Goal: Task Accomplishment & Management: Manage account settings

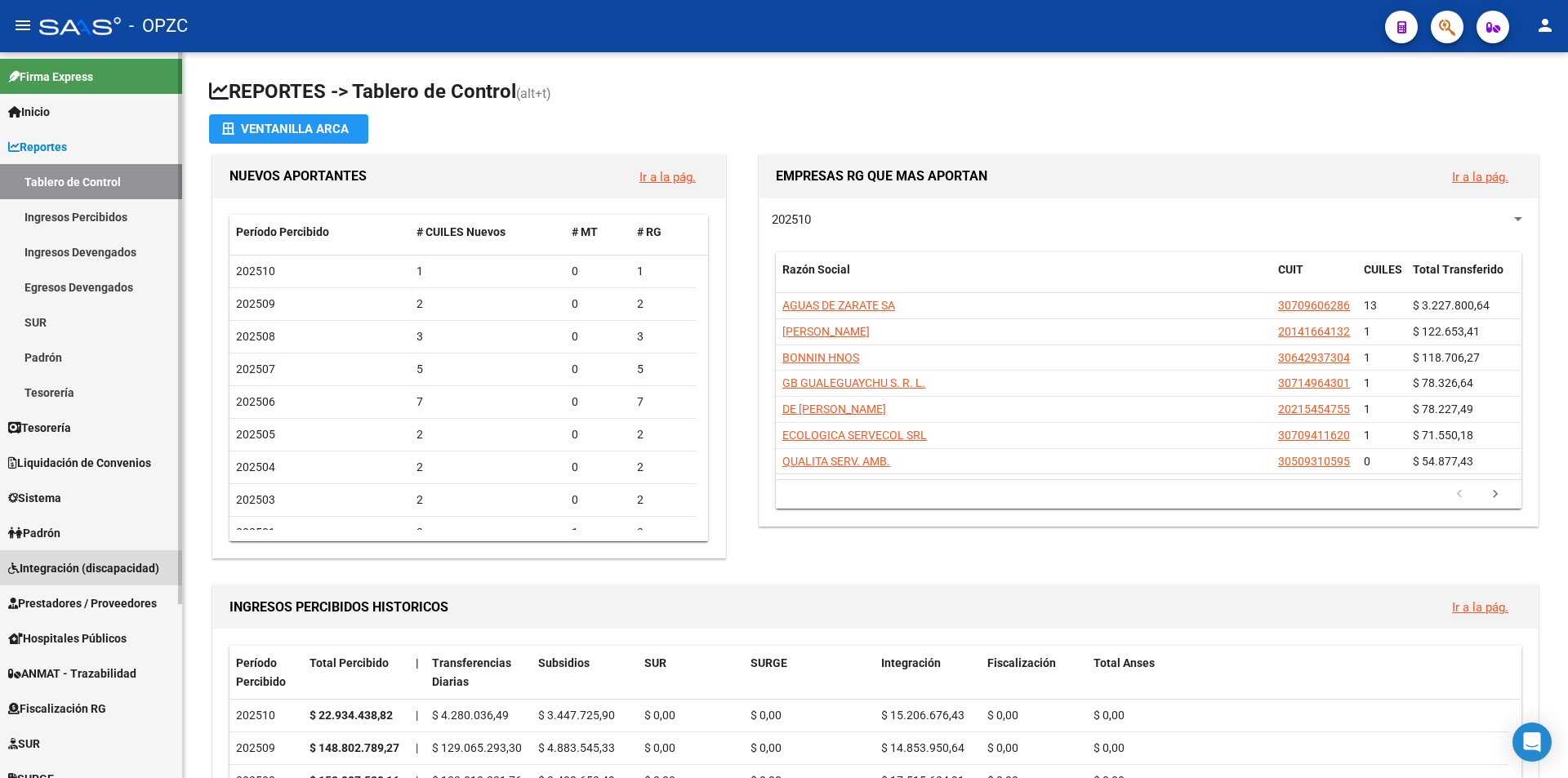
click at [108, 566] on span "Integración (discapacidad)" at bounding box center [84, 568] width 151 height 18
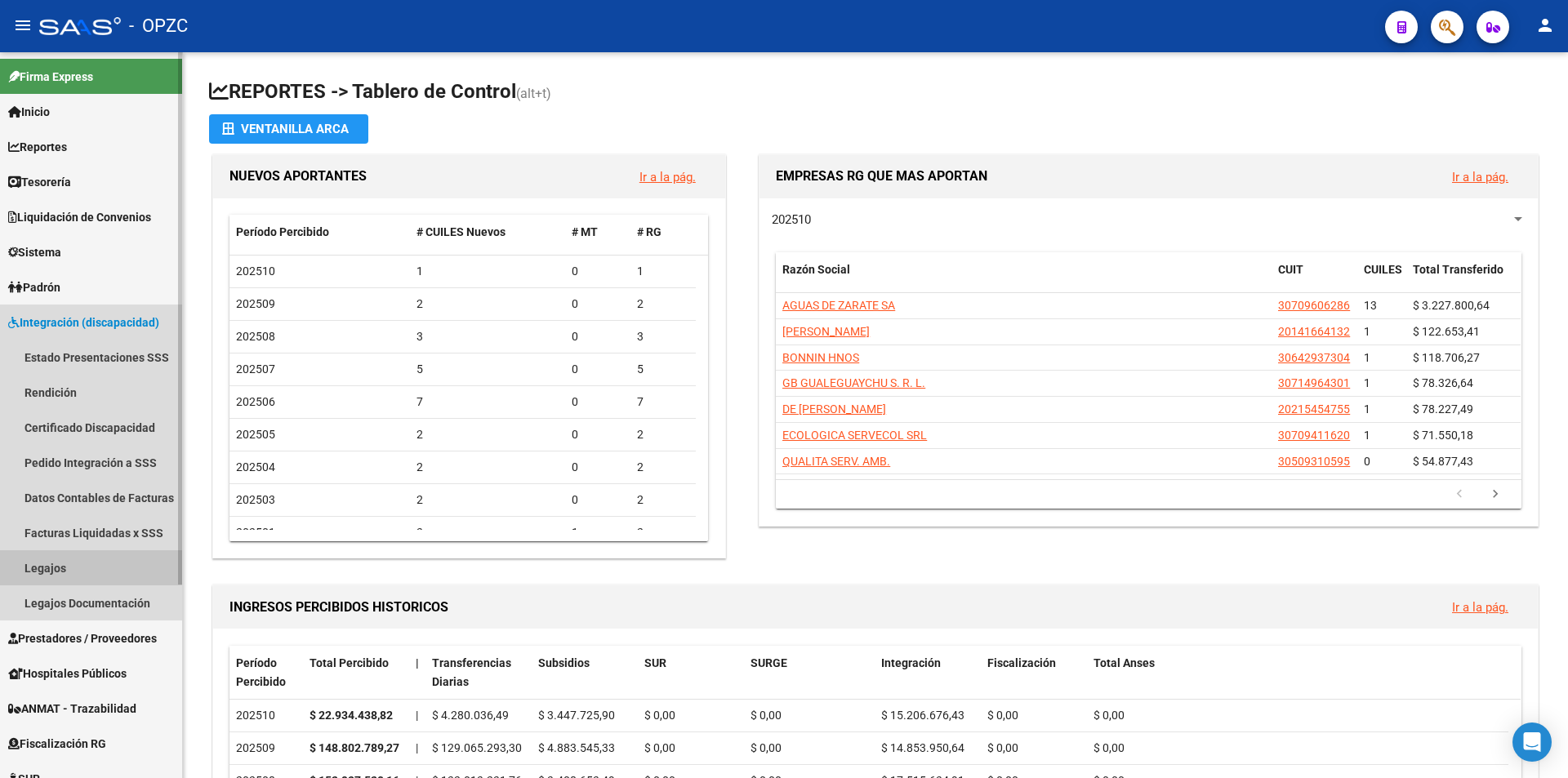
click at [100, 565] on link "Legajos" at bounding box center [90, 568] width 182 height 35
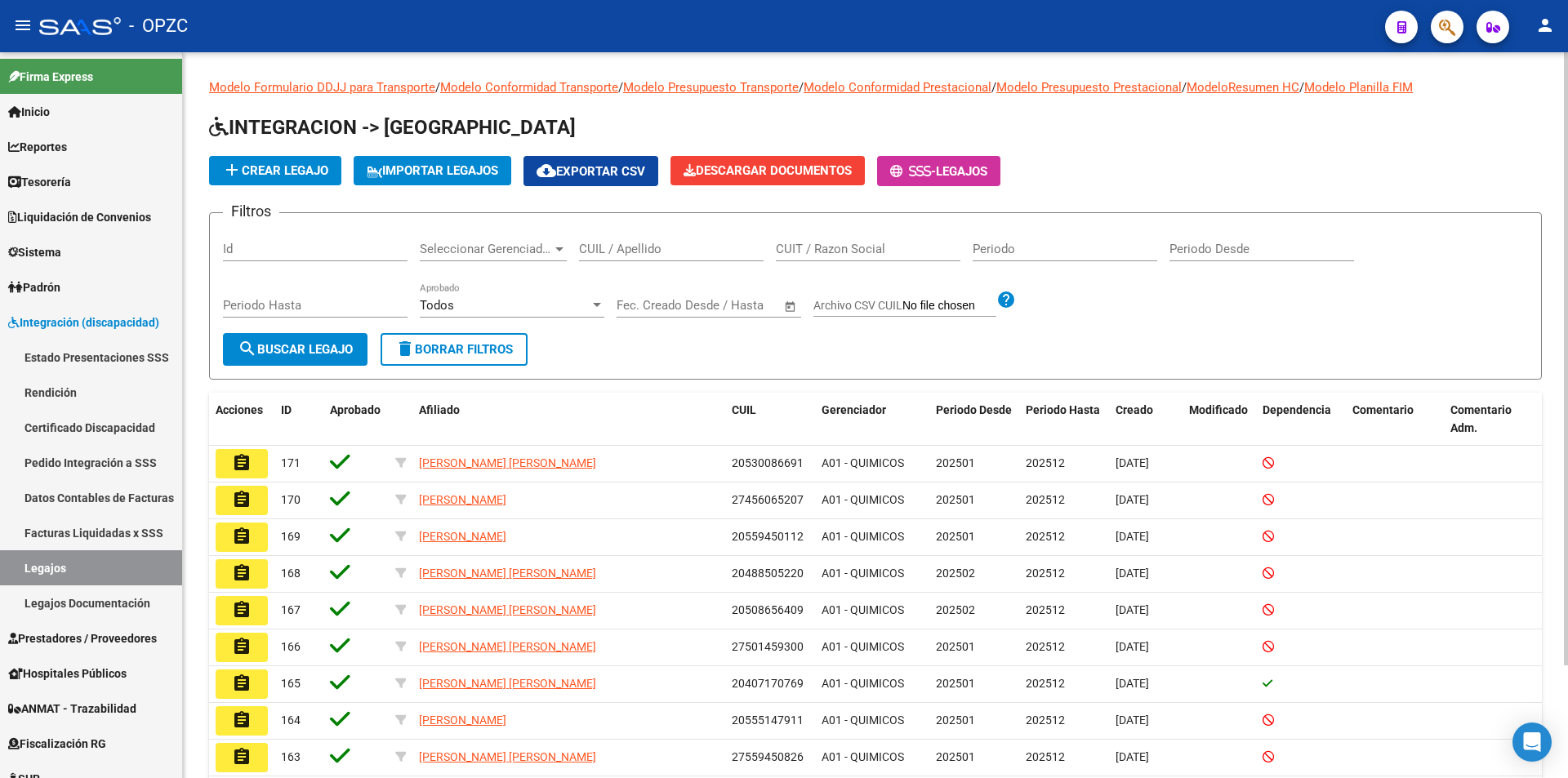
click at [528, 248] on span "Seleccionar Gerenciador" at bounding box center [485, 248] width 132 height 14
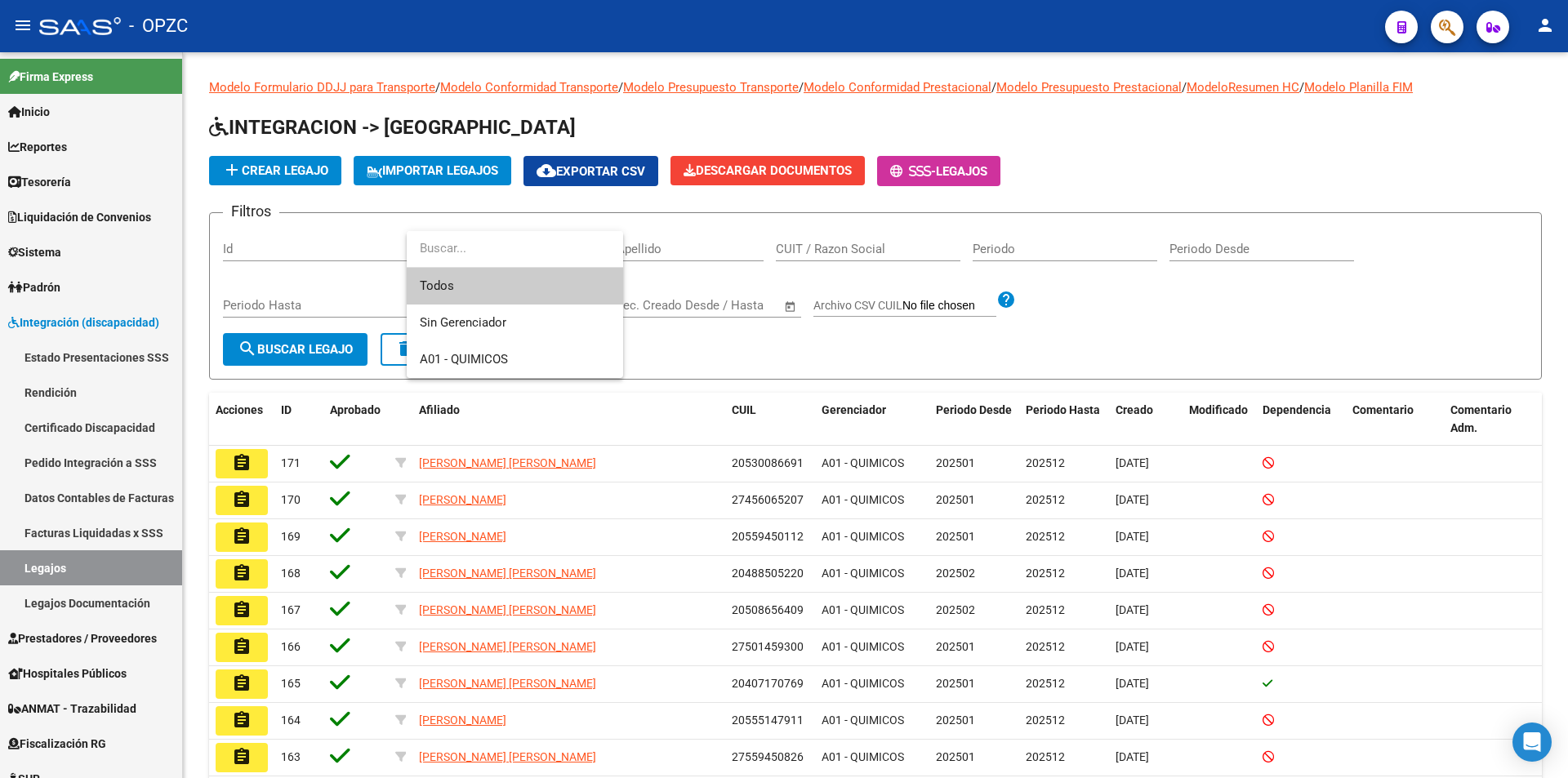
click at [668, 246] on div at bounding box center [784, 389] width 1568 height 778
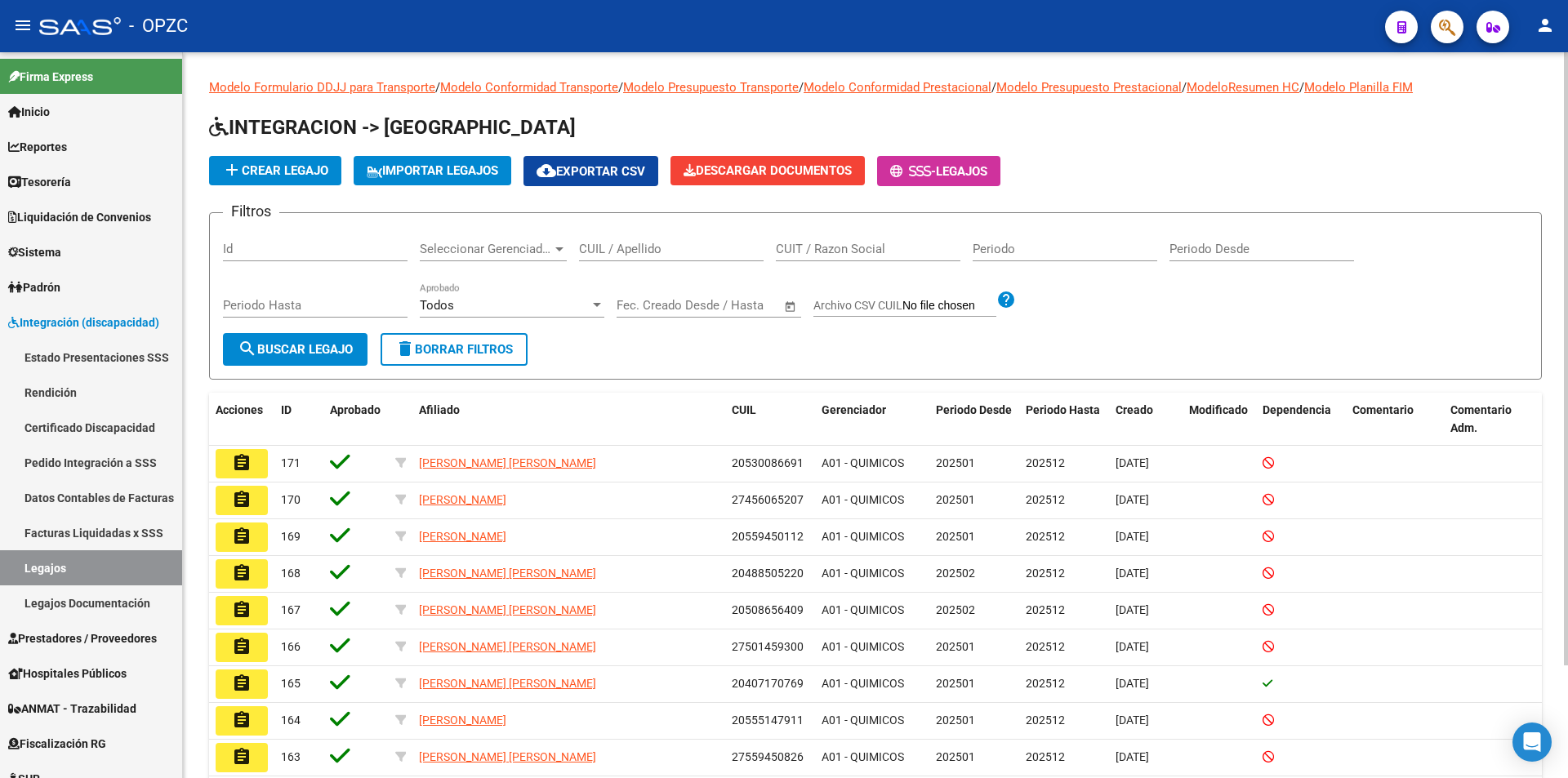
click at [613, 249] on input "CUIL / Apellido" at bounding box center [671, 248] width 184 height 14
type input "[PERSON_NAME]"
click at [276, 345] on span "search Buscar Legajo" at bounding box center [295, 349] width 115 height 14
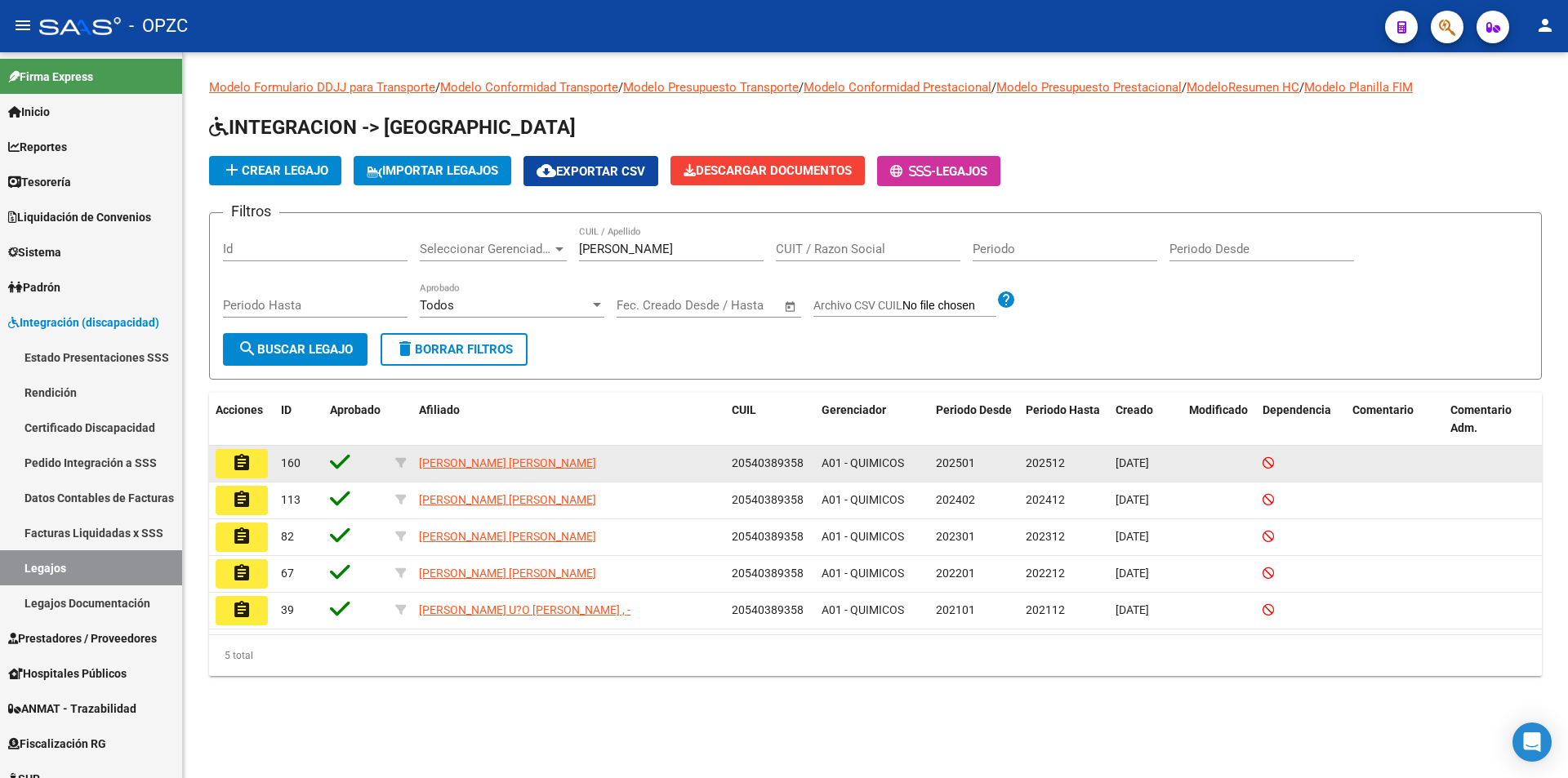
click at [242, 460] on mat-icon "assignment" at bounding box center [242, 463] width 20 height 20
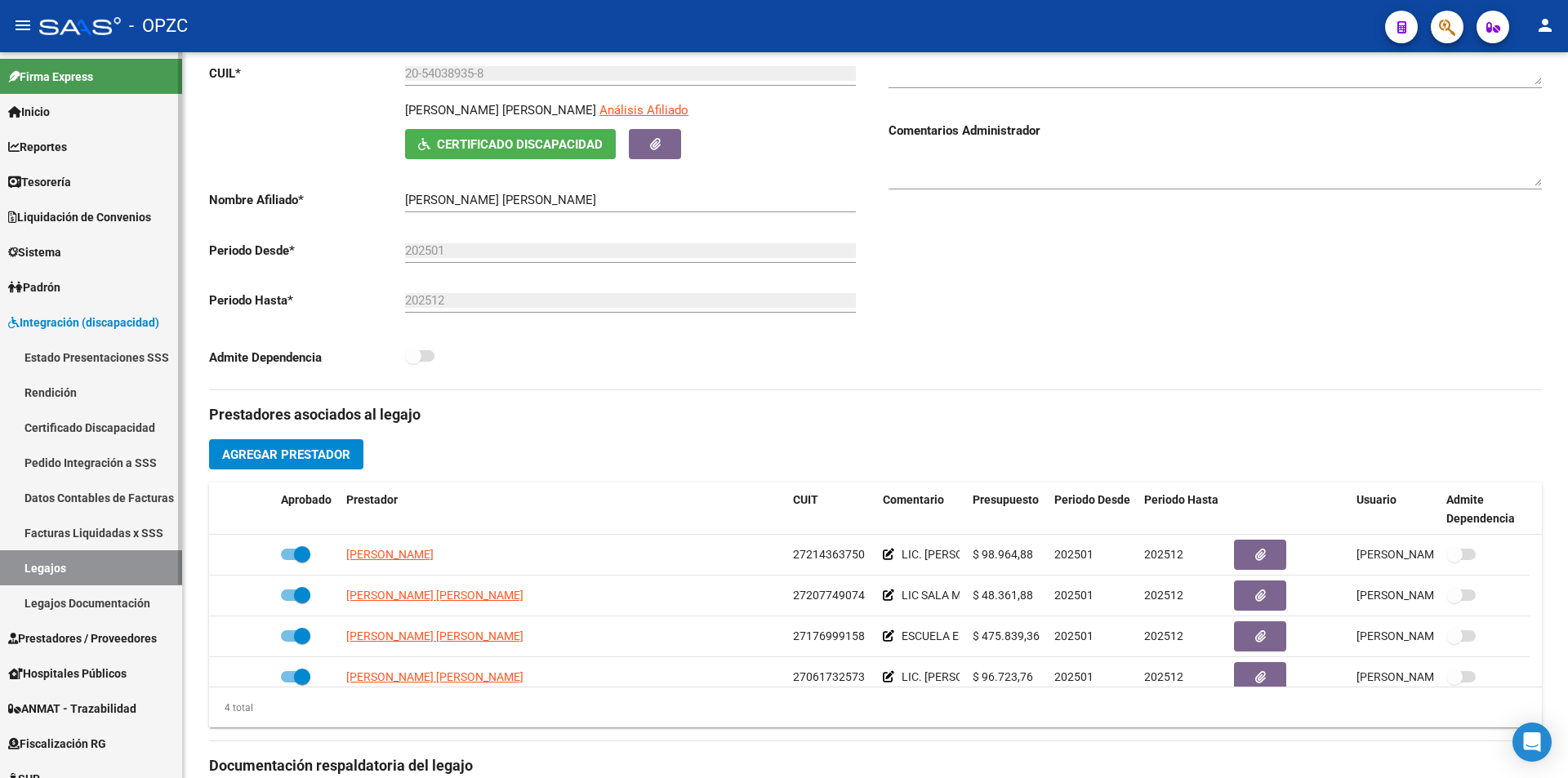
click at [56, 251] on span "Sistema" at bounding box center [35, 252] width 53 height 18
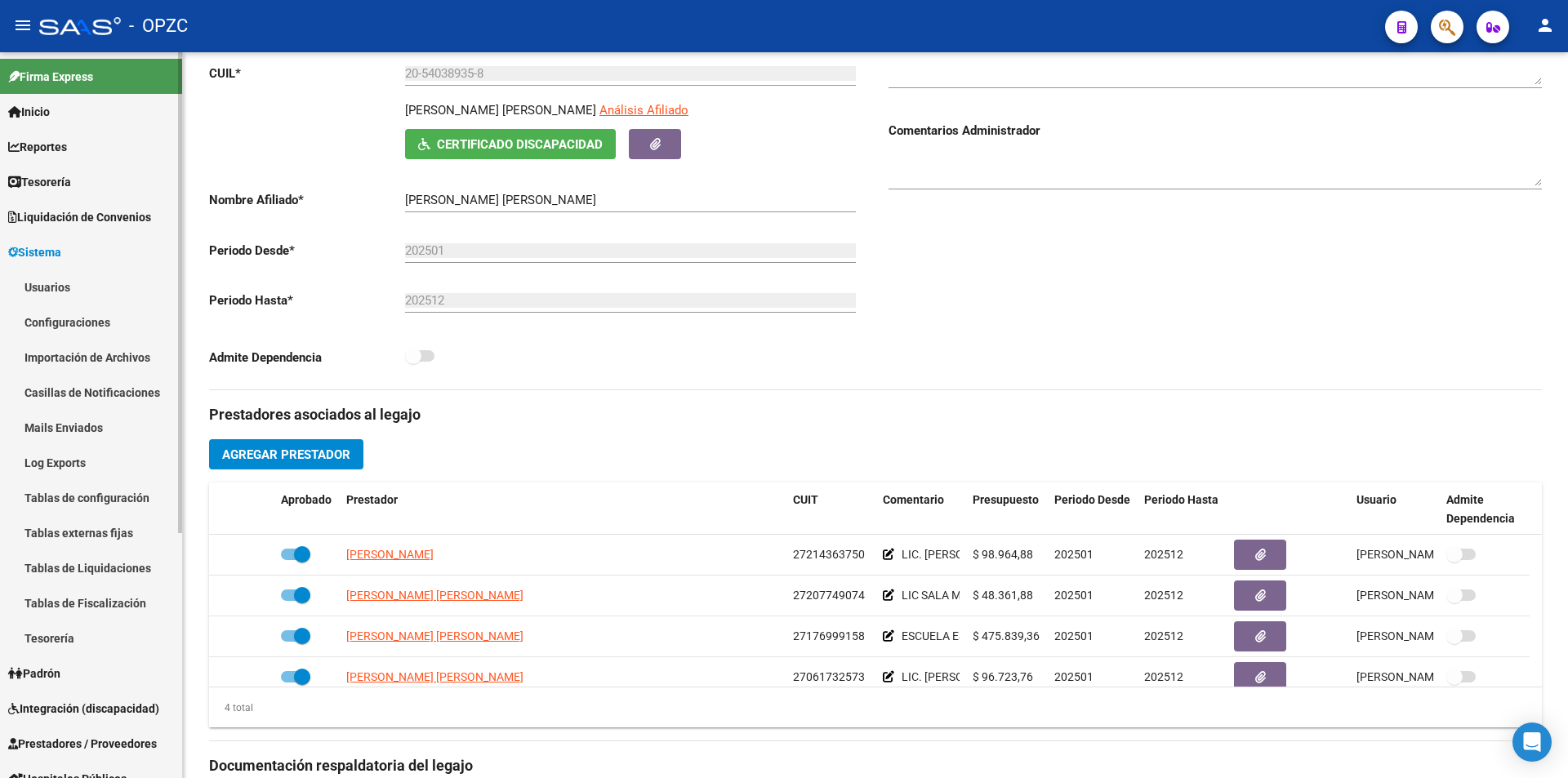
click at [75, 287] on link "Usuarios" at bounding box center [90, 286] width 182 height 35
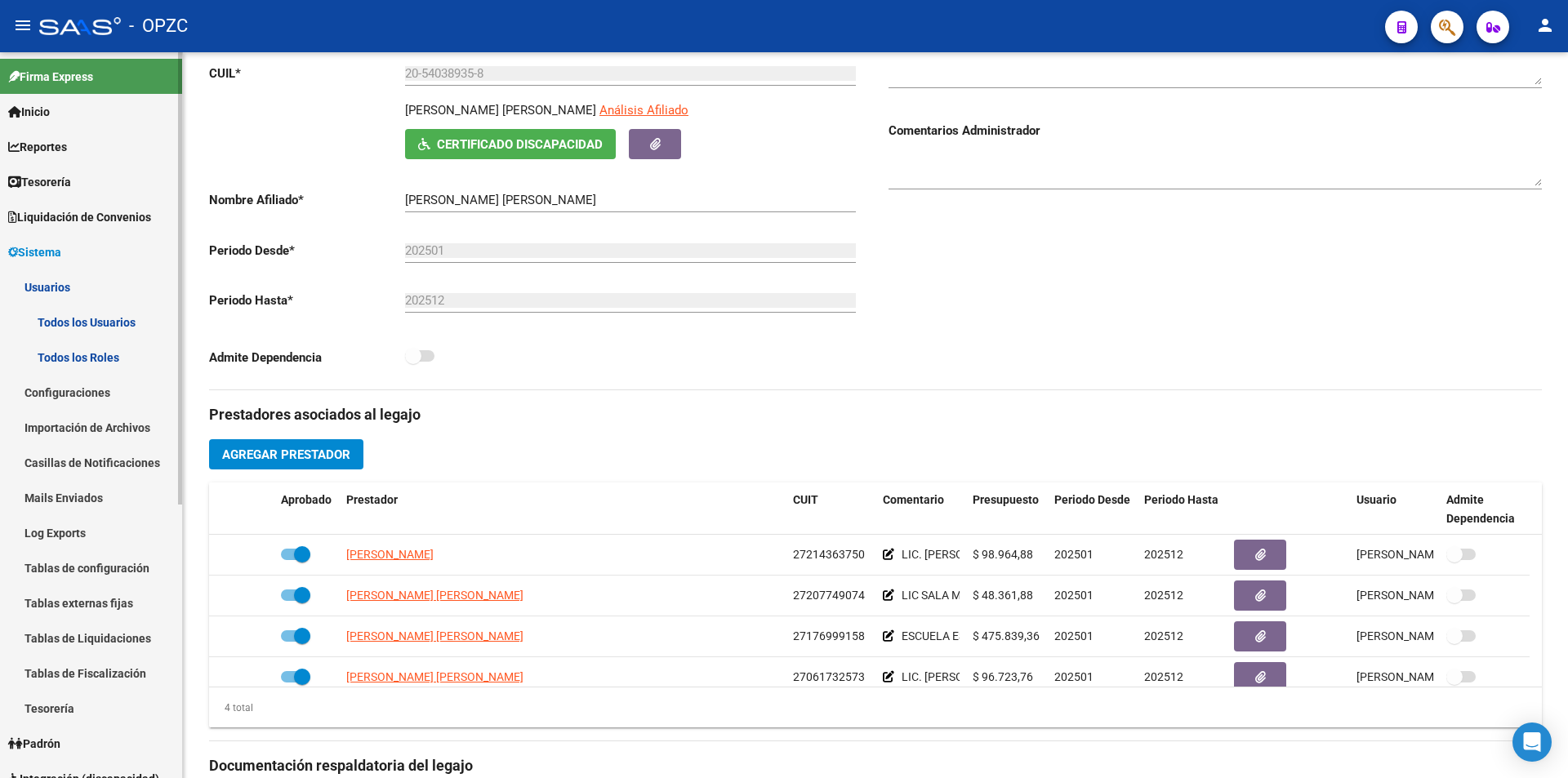
click at [101, 318] on link "Todos los Usuarios" at bounding box center [90, 321] width 182 height 35
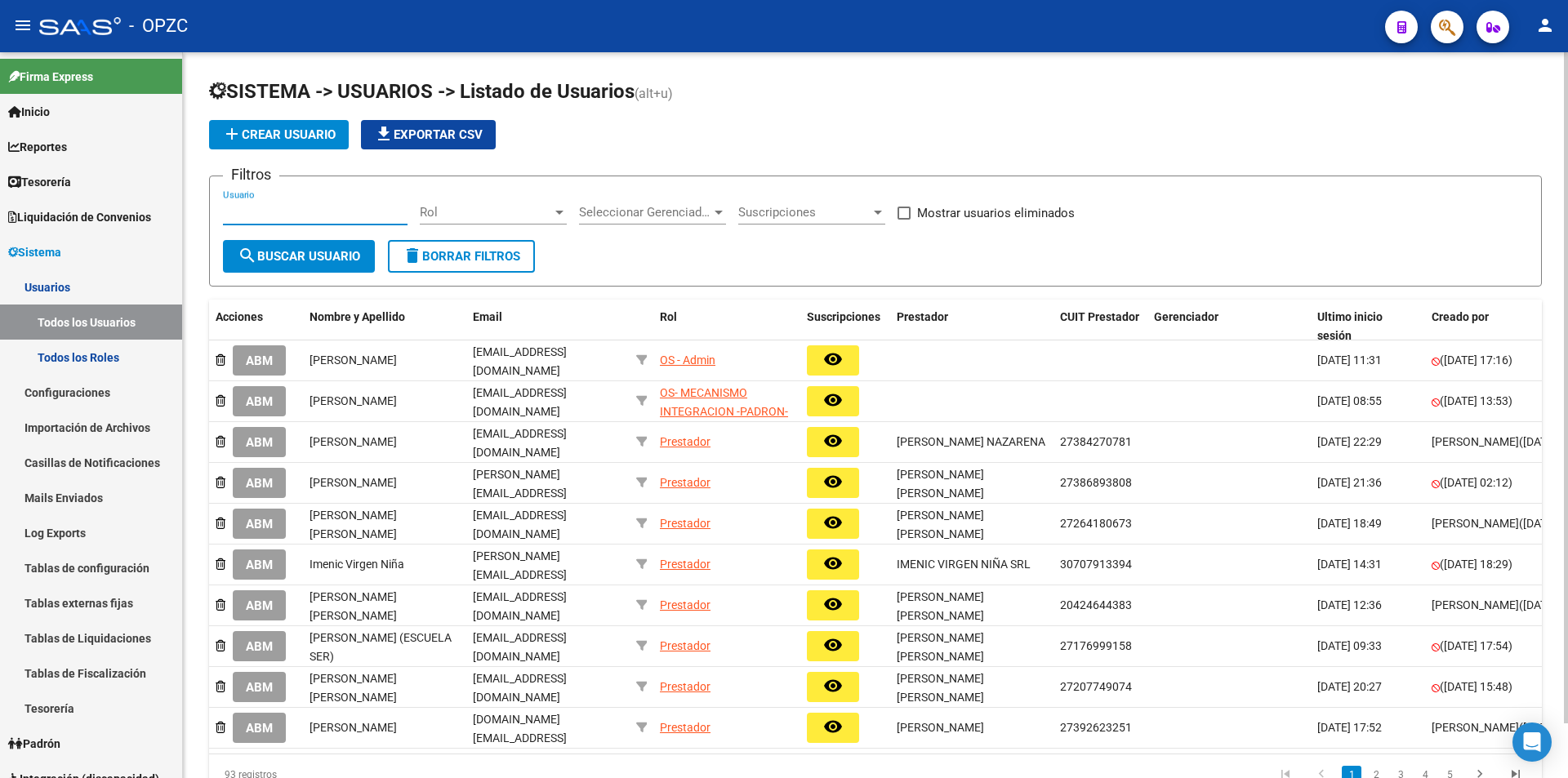
click at [300, 216] on input "Usuario" at bounding box center [315, 212] width 184 height 14
type input "[PERSON_NAME]"
click at [310, 257] on span "search Buscar Usuario" at bounding box center [299, 256] width 123 height 14
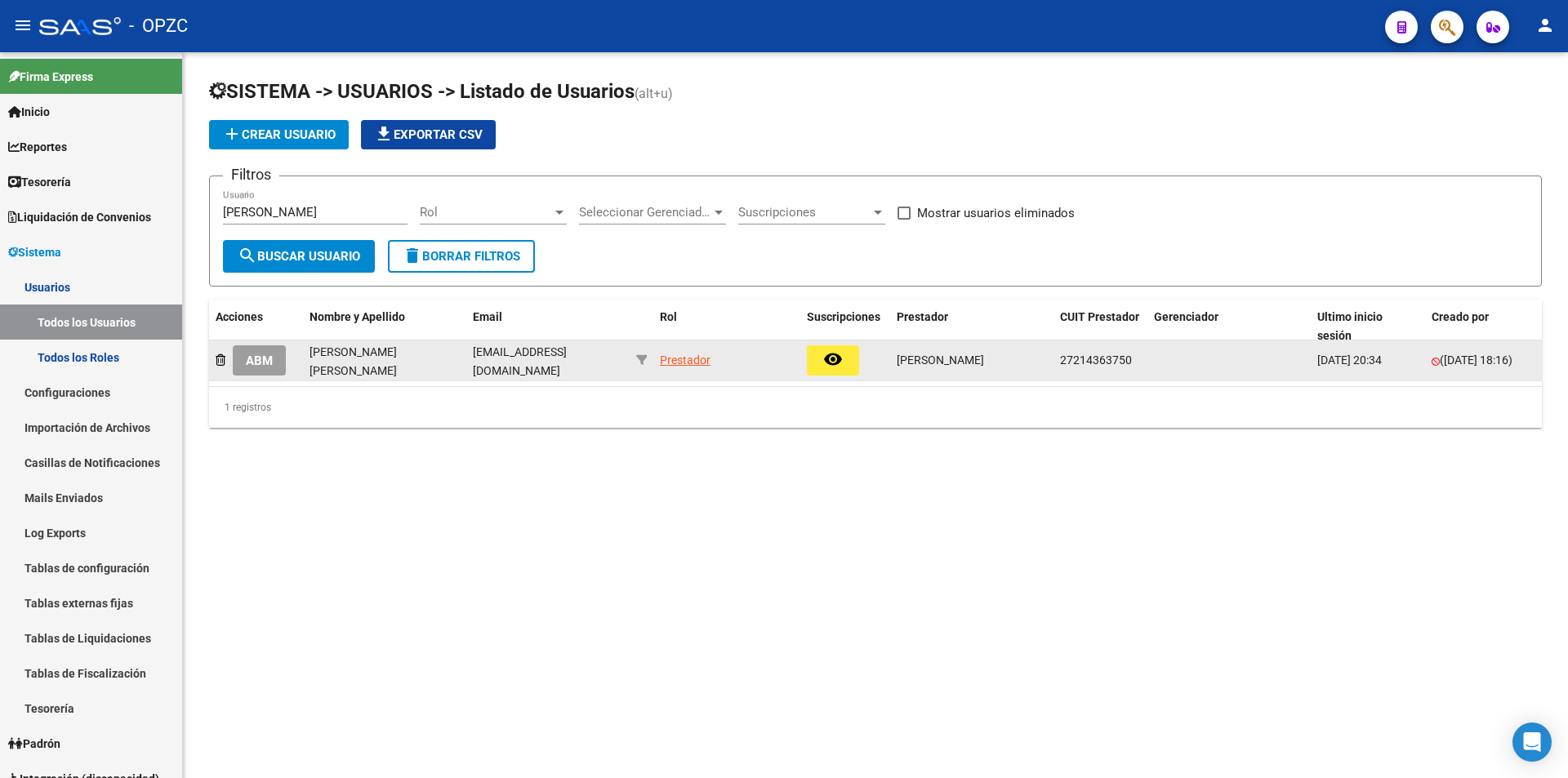
click at [268, 354] on span "ABM" at bounding box center [259, 360] width 27 height 14
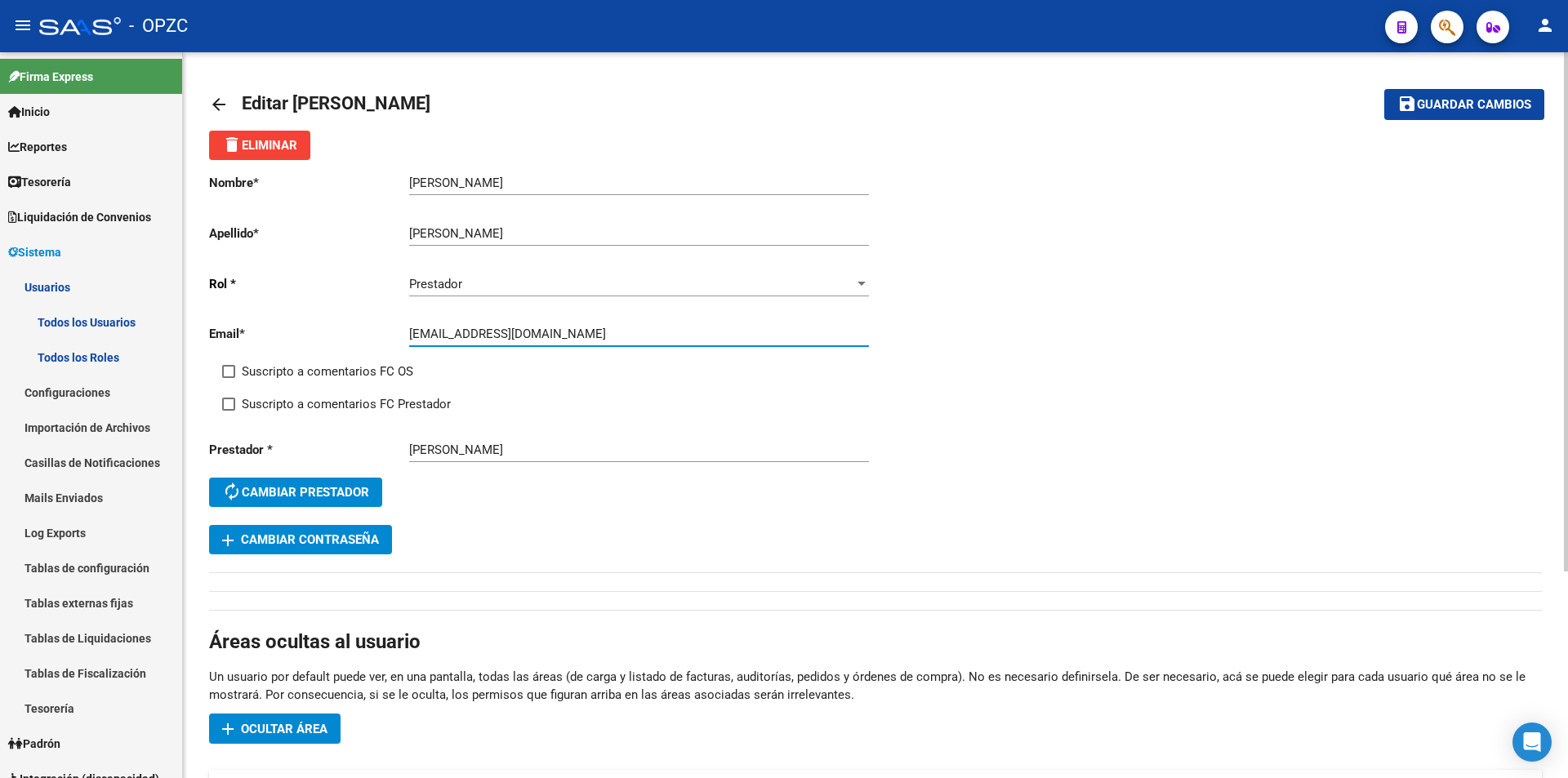
drag, startPoint x: 408, startPoint y: 334, endPoint x: 555, endPoint y: 338, distance: 147.1
click at [555, 338] on input "[EMAIL_ADDRESS][DOMAIN_NAME]" at bounding box center [638, 333] width 459 height 14
click at [217, 101] on mat-icon "arrow_back" at bounding box center [219, 105] width 20 height 20
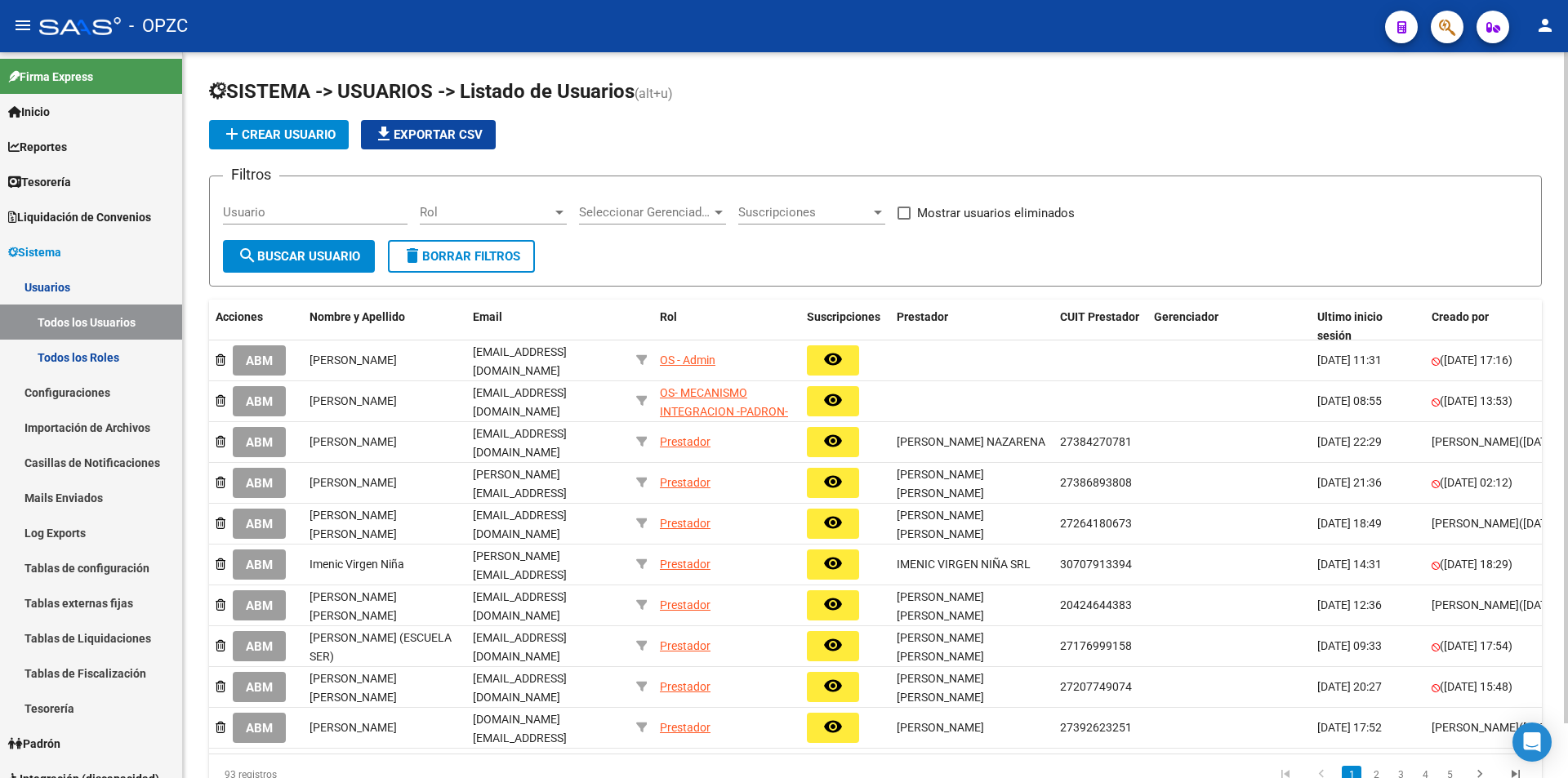
click at [261, 208] on input "Usuario" at bounding box center [315, 212] width 184 height 14
type input "SALA"
click at [307, 245] on button "search Buscar Usuario" at bounding box center [299, 256] width 152 height 32
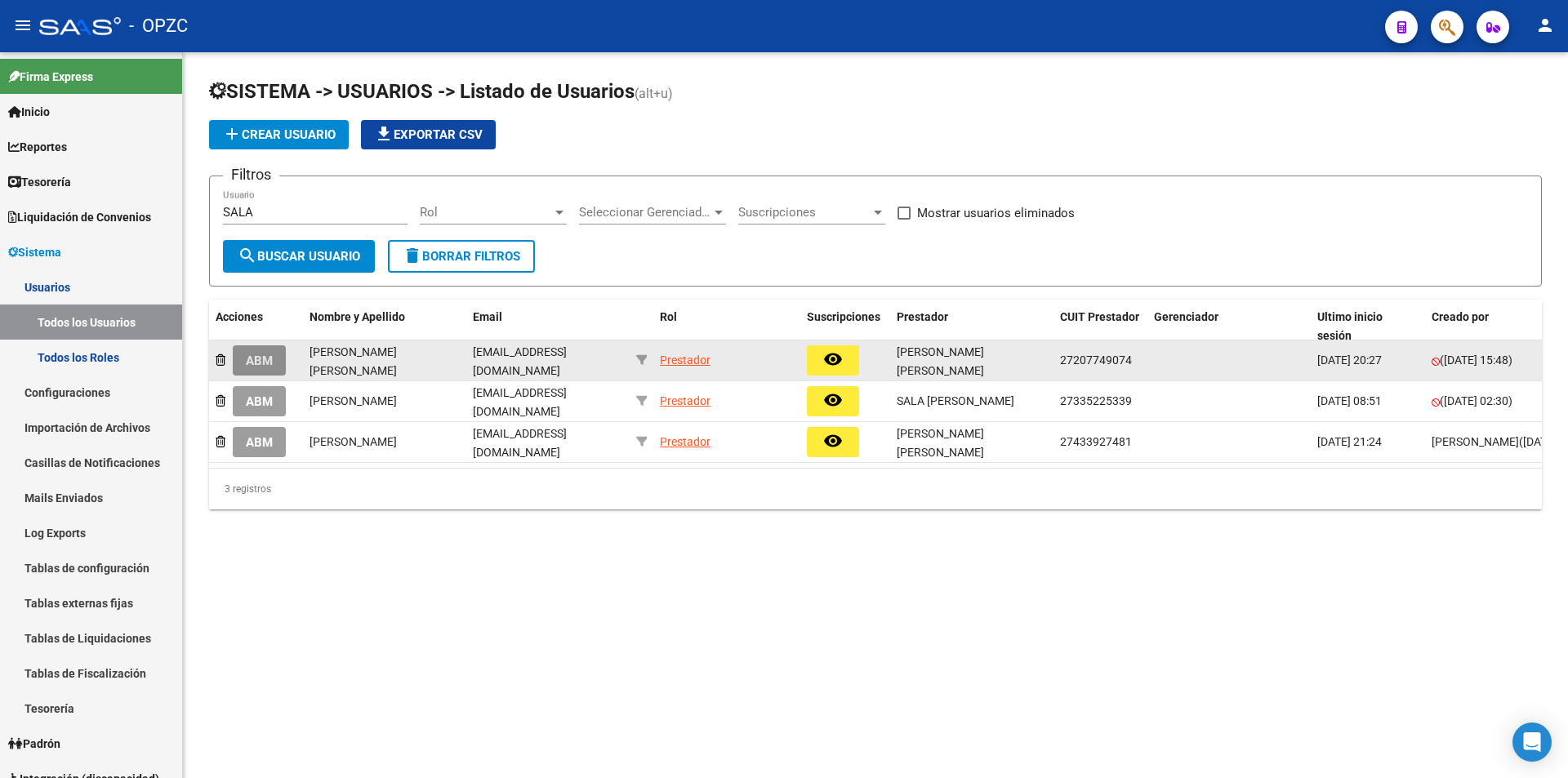
click at [264, 356] on span "ABM" at bounding box center [259, 360] width 27 height 14
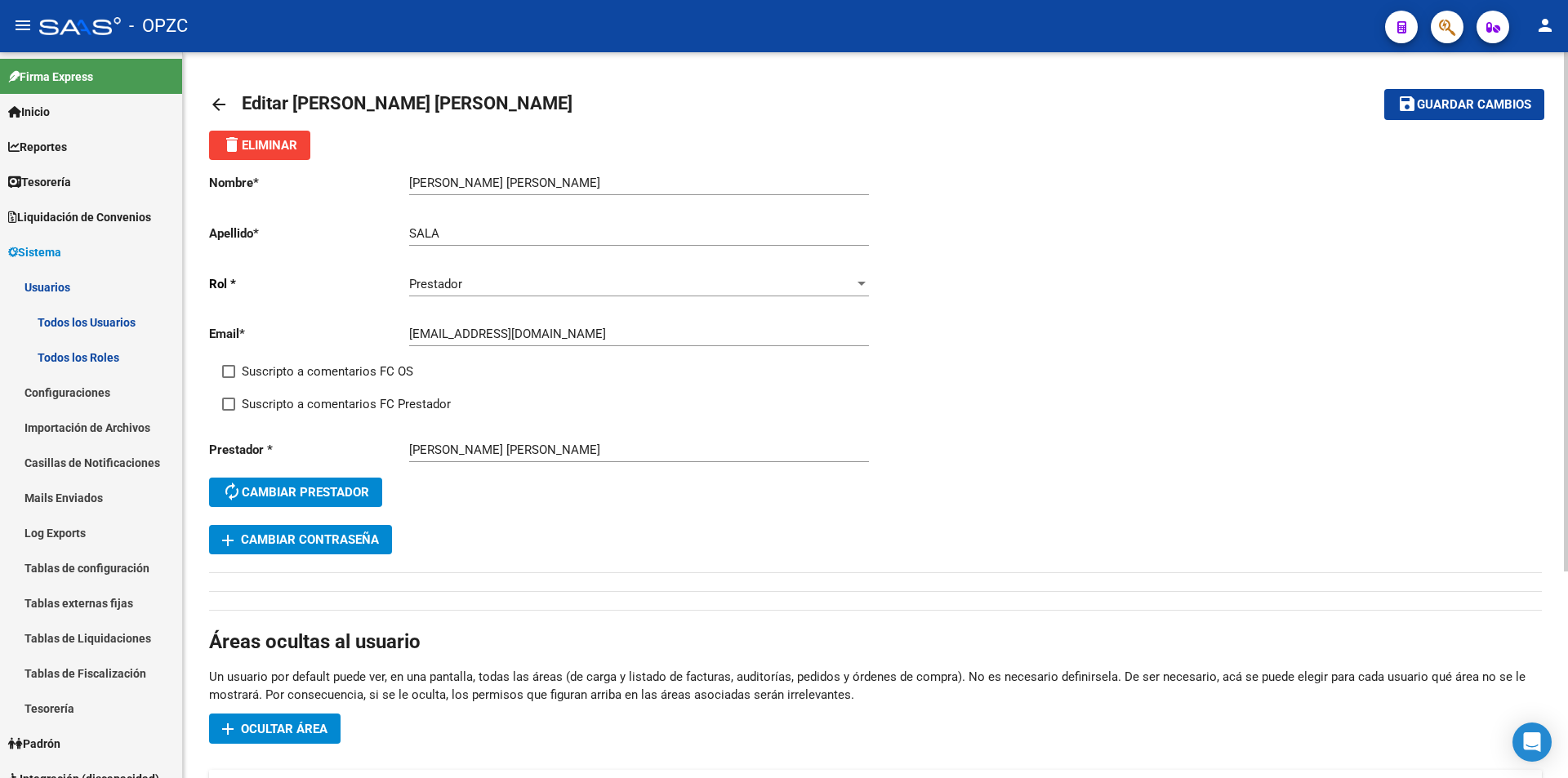
drag, startPoint x: 407, startPoint y: 335, endPoint x: 532, endPoint y: 336, distance: 125.0
click at [532, 336] on app-form-text-field "Email * [EMAIL_ADDRESS][DOMAIN_NAME] Ingresar email" at bounding box center [539, 333] width 660 height 14
drag, startPoint x: 567, startPoint y: 334, endPoint x: 407, endPoint y: 333, distance: 160.0
click at [407, 333] on app-form-text-field "Email * [EMAIL_ADDRESS][DOMAIN_NAME] Ingresar email" at bounding box center [539, 333] width 660 height 14
click at [218, 95] on mat-icon "arrow_back" at bounding box center [219, 105] width 20 height 20
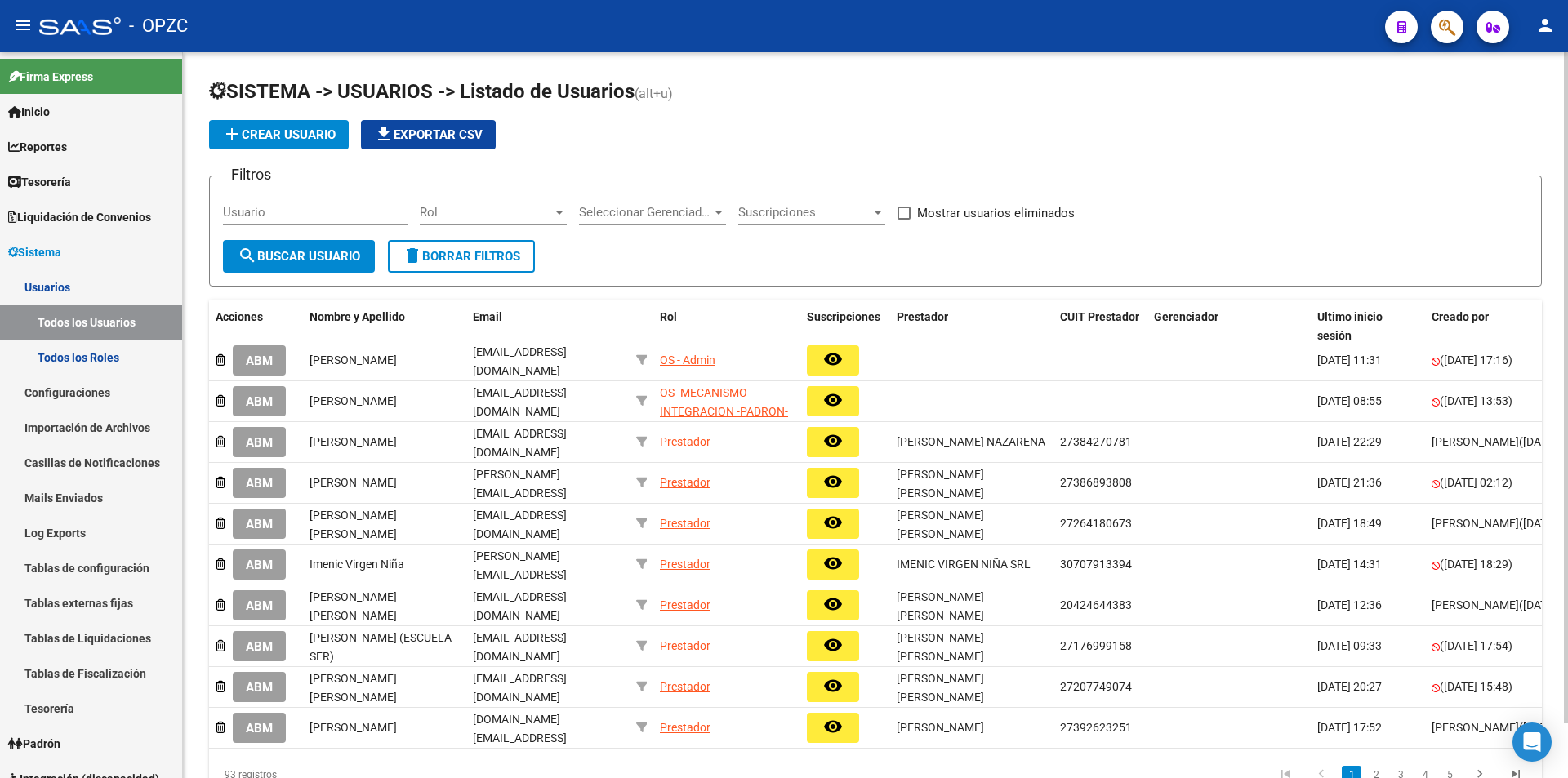
click at [314, 216] on input "Usuario" at bounding box center [315, 212] width 184 height 14
type input "RIOS"
click at [340, 251] on span "search Buscar Usuario" at bounding box center [299, 256] width 123 height 14
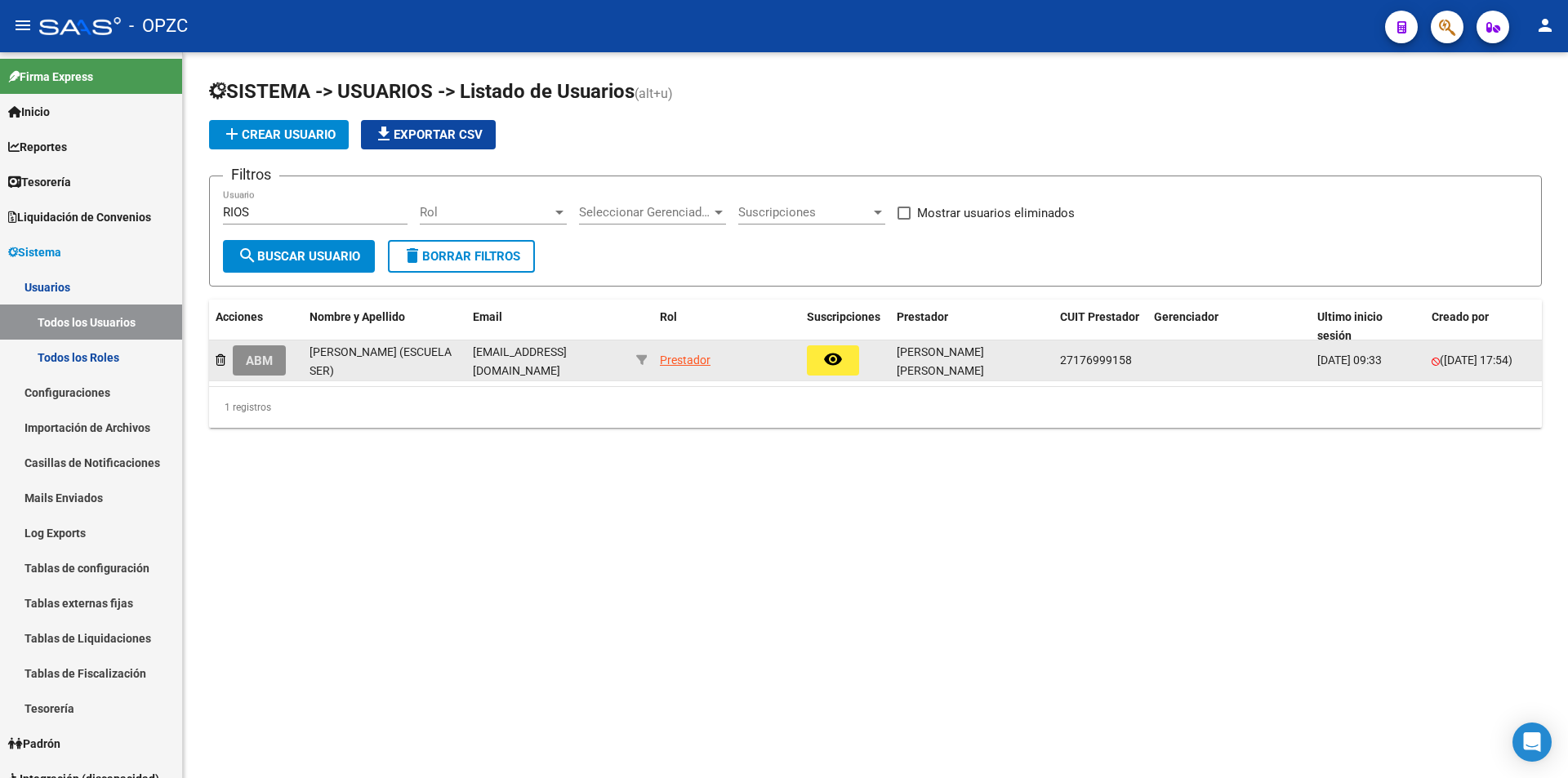
click at [251, 360] on span "ABM" at bounding box center [259, 360] width 27 height 14
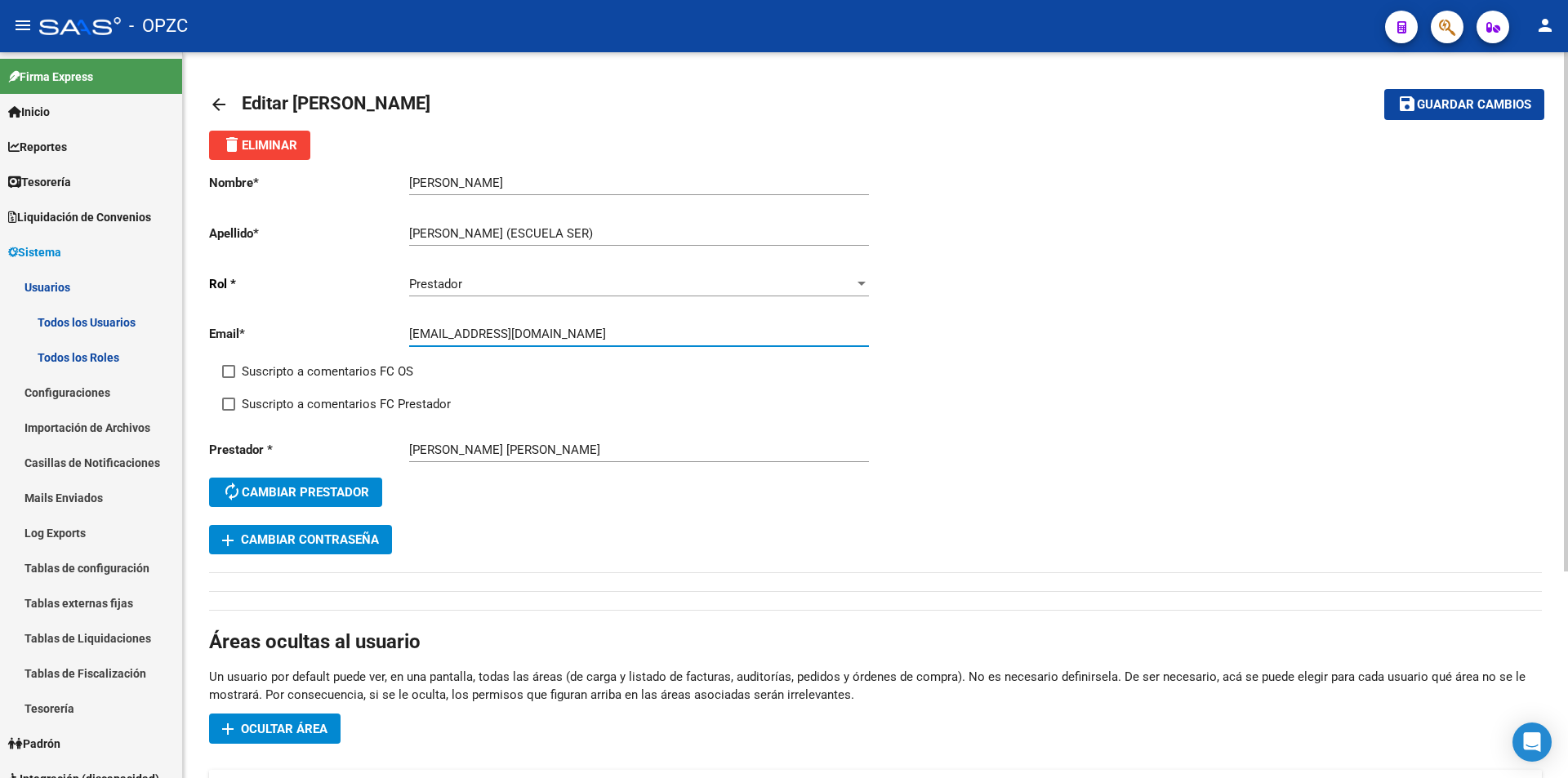
drag, startPoint x: 408, startPoint y: 335, endPoint x: 686, endPoint y: 340, distance: 278.0
click at [686, 340] on input "[EMAIL_ADDRESS][DOMAIN_NAME]" at bounding box center [638, 333] width 459 height 14
click at [218, 99] on mat-icon "arrow_back" at bounding box center [219, 105] width 20 height 20
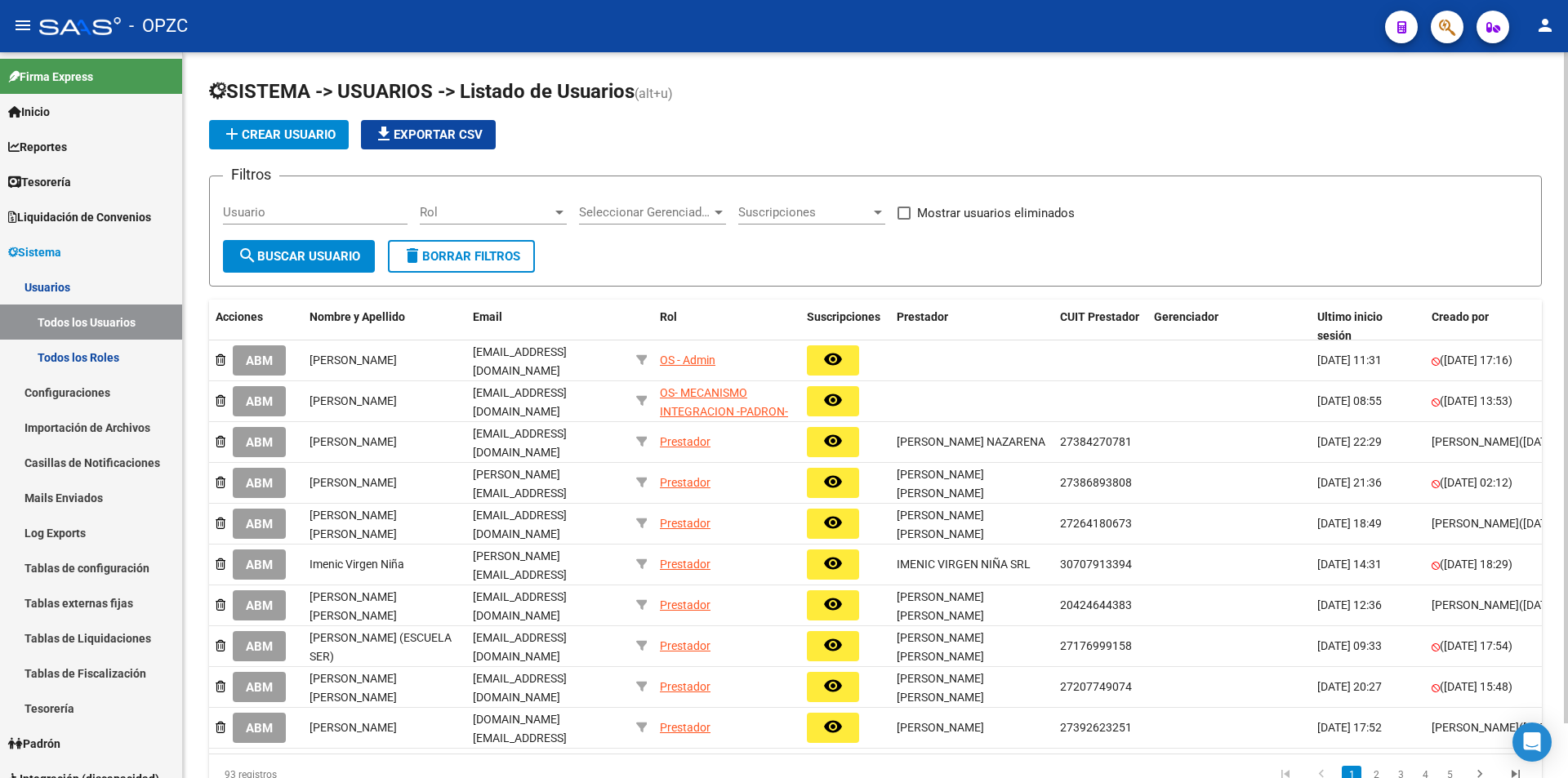
click at [289, 212] on input "Usuario" at bounding box center [315, 212] width 184 height 14
type input "[PERSON_NAME]"
click at [287, 244] on button "search Buscar Usuario" at bounding box center [299, 256] width 152 height 32
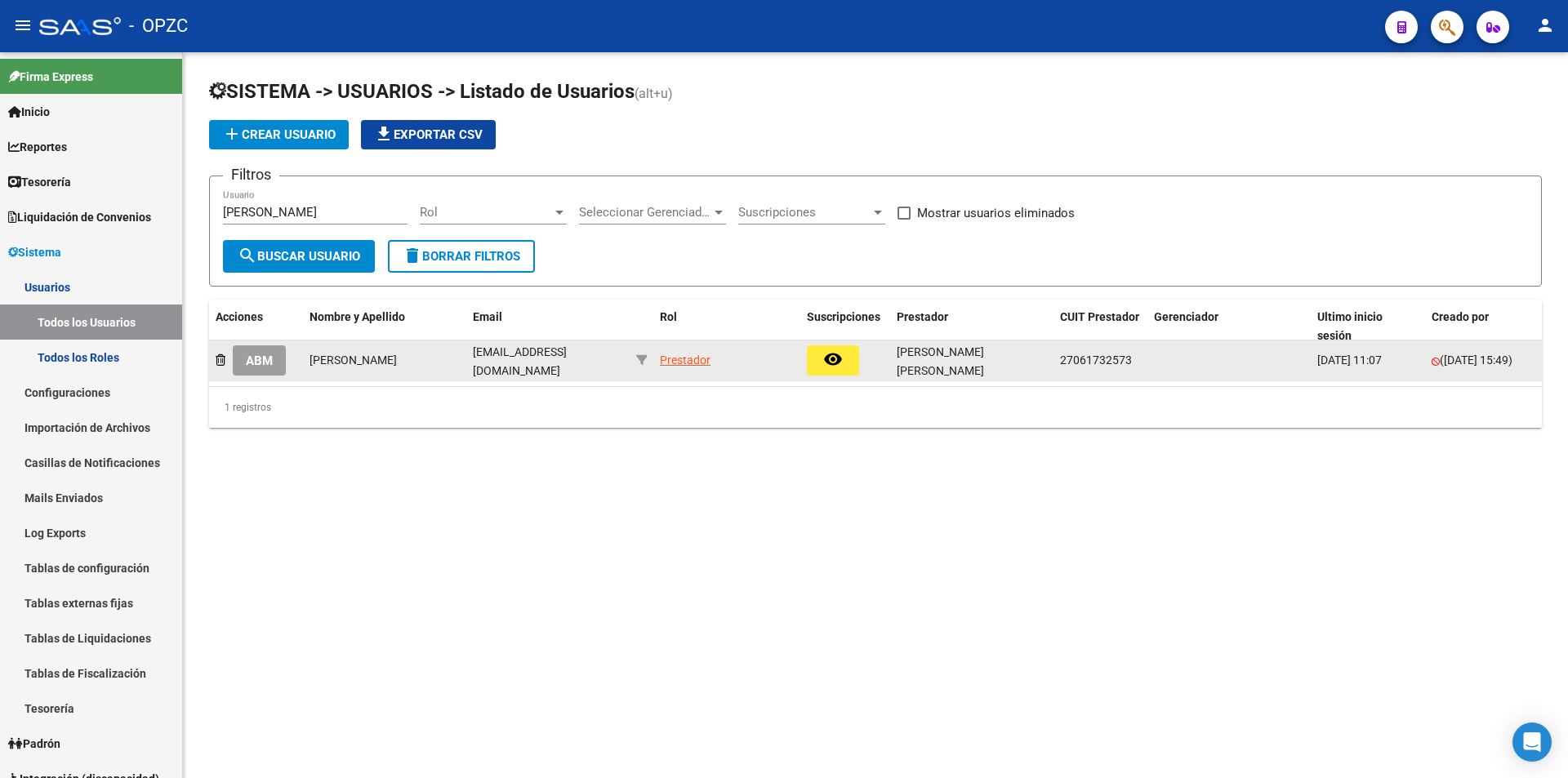
click at [275, 356] on button "ABM" at bounding box center [260, 360] width 53 height 30
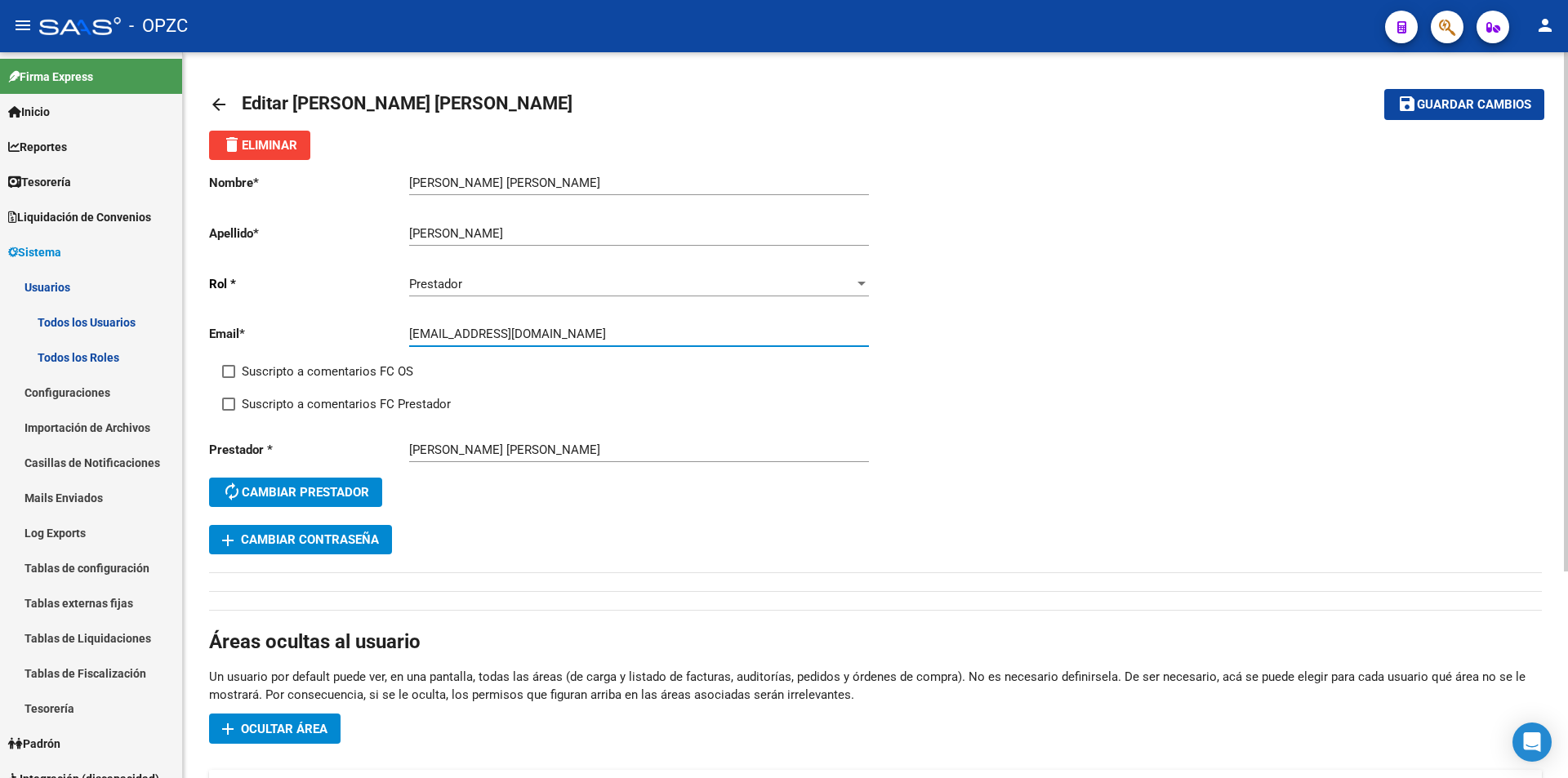
drag, startPoint x: 410, startPoint y: 333, endPoint x: 557, endPoint y: 332, distance: 147.0
click at [557, 332] on input "[EMAIL_ADDRESS][DOMAIN_NAME]" at bounding box center [638, 333] width 459 height 14
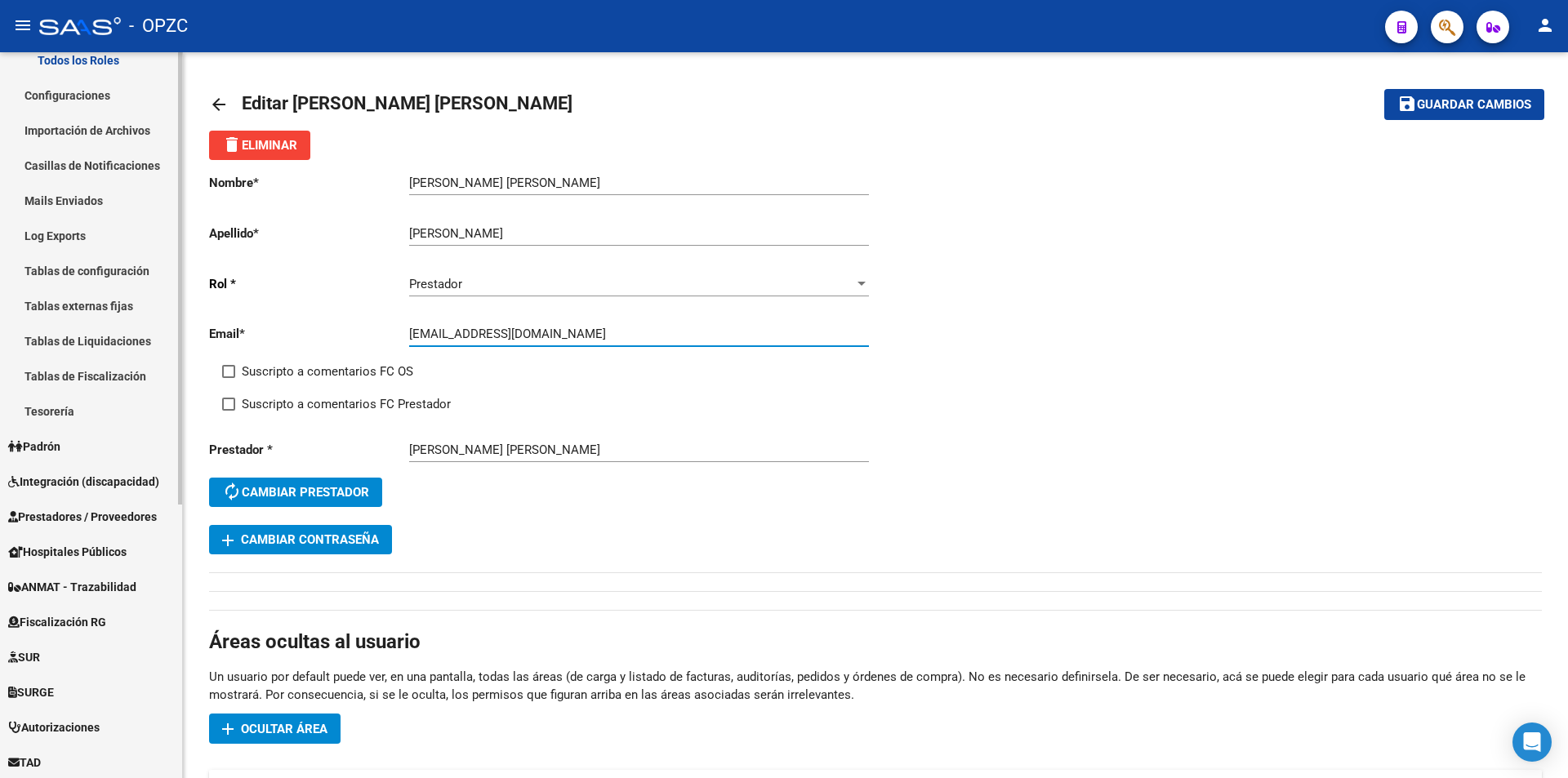
scroll to position [326, 0]
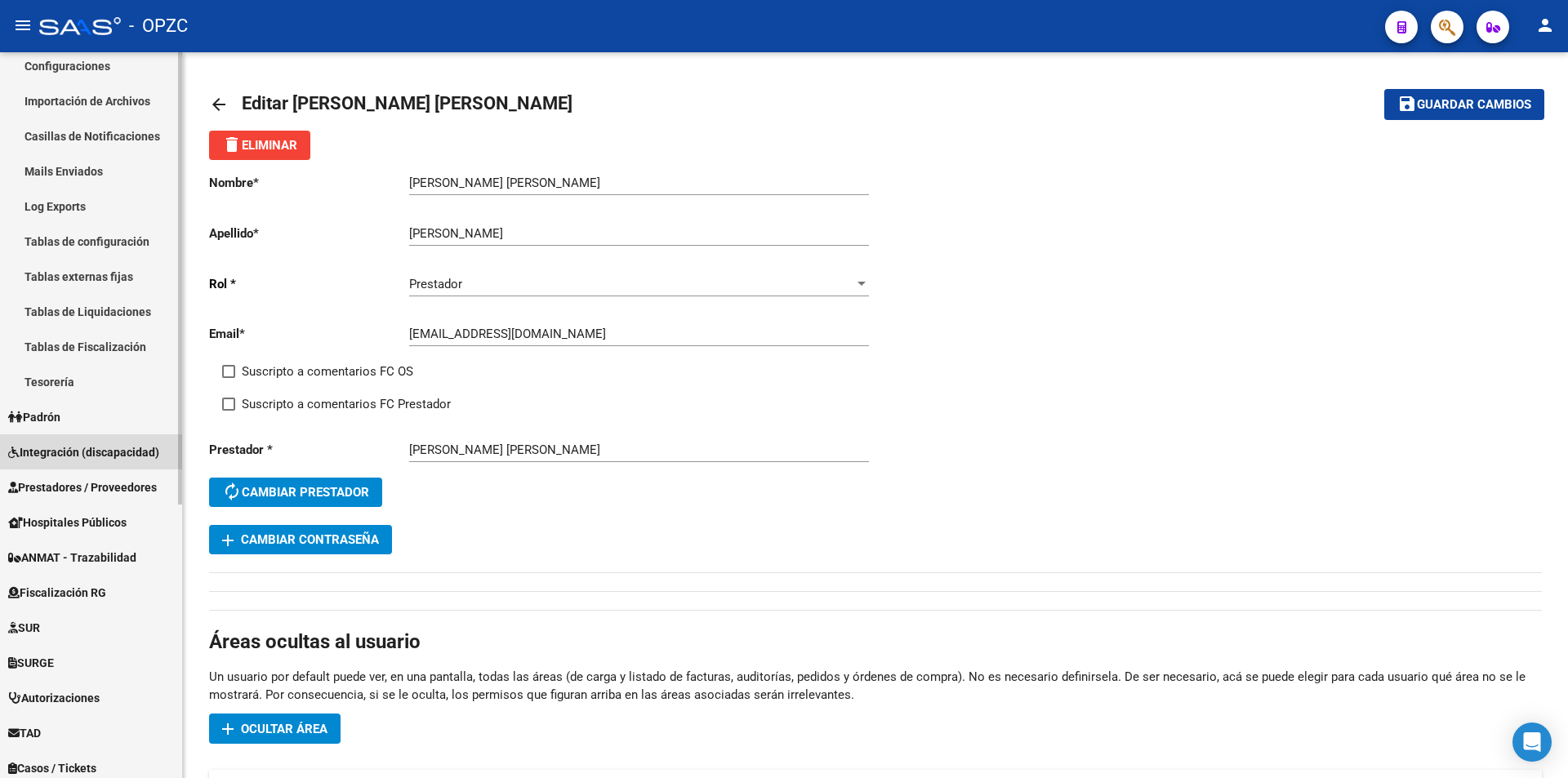
click at [84, 445] on span "Integración (discapacidad)" at bounding box center [84, 452] width 151 height 18
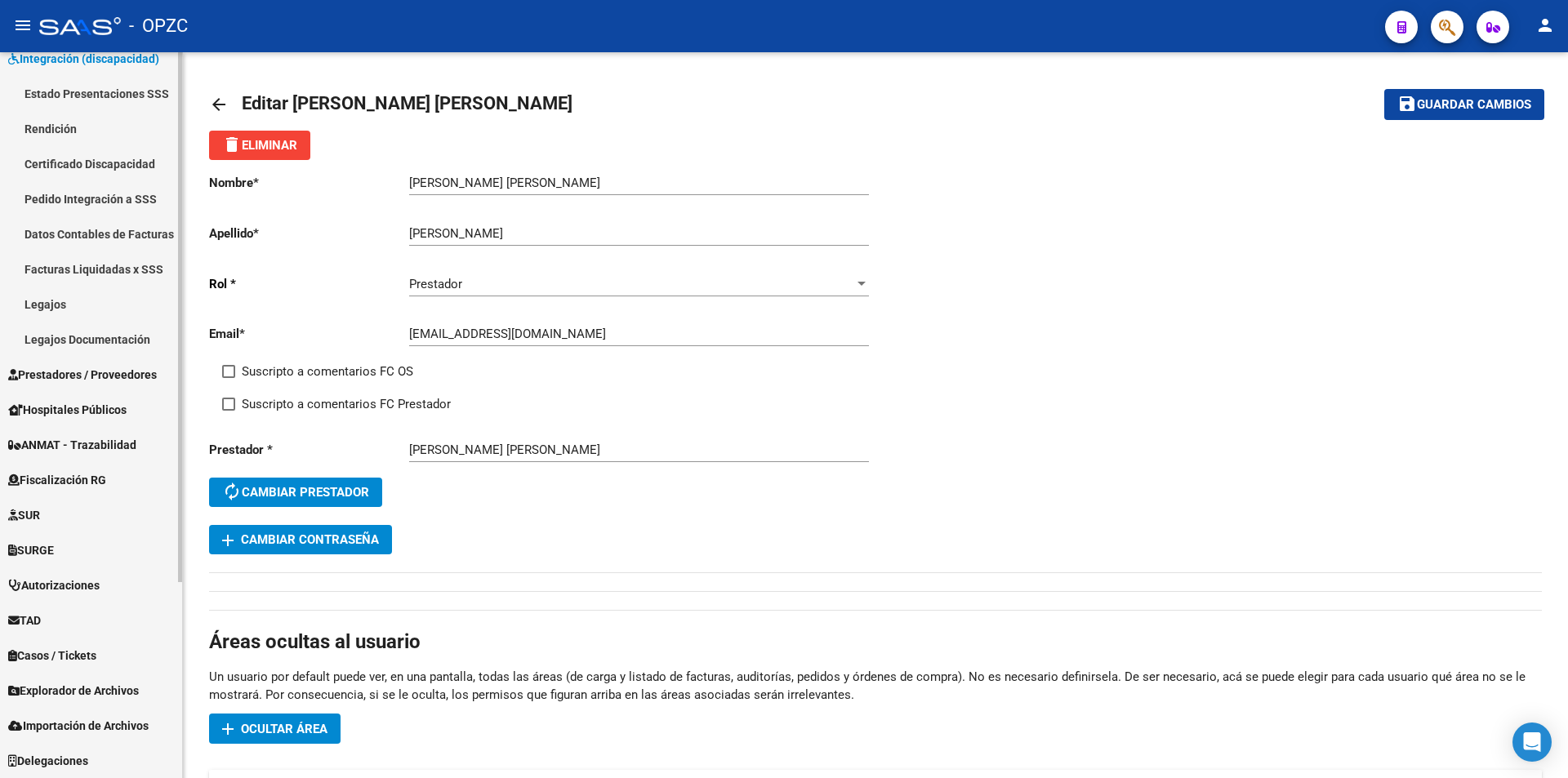
scroll to position [263, 0]
click at [57, 300] on link "Legajos" at bounding box center [90, 303] width 182 height 35
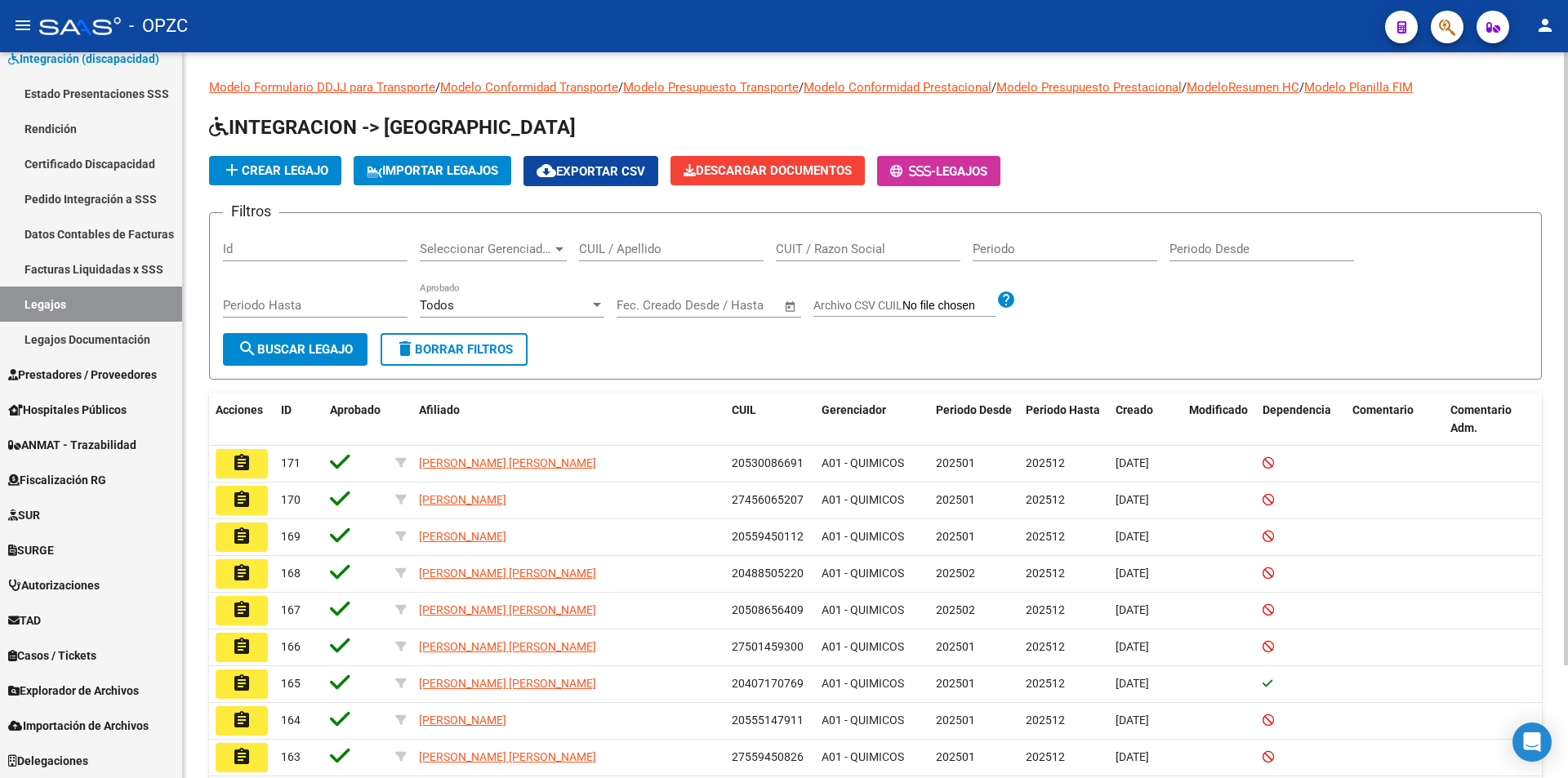
click at [635, 242] on input "CUIL / Apellido" at bounding box center [671, 248] width 184 height 14
type input "[PERSON_NAME]"
click at [303, 353] on span "search Buscar Legajo" at bounding box center [295, 349] width 115 height 14
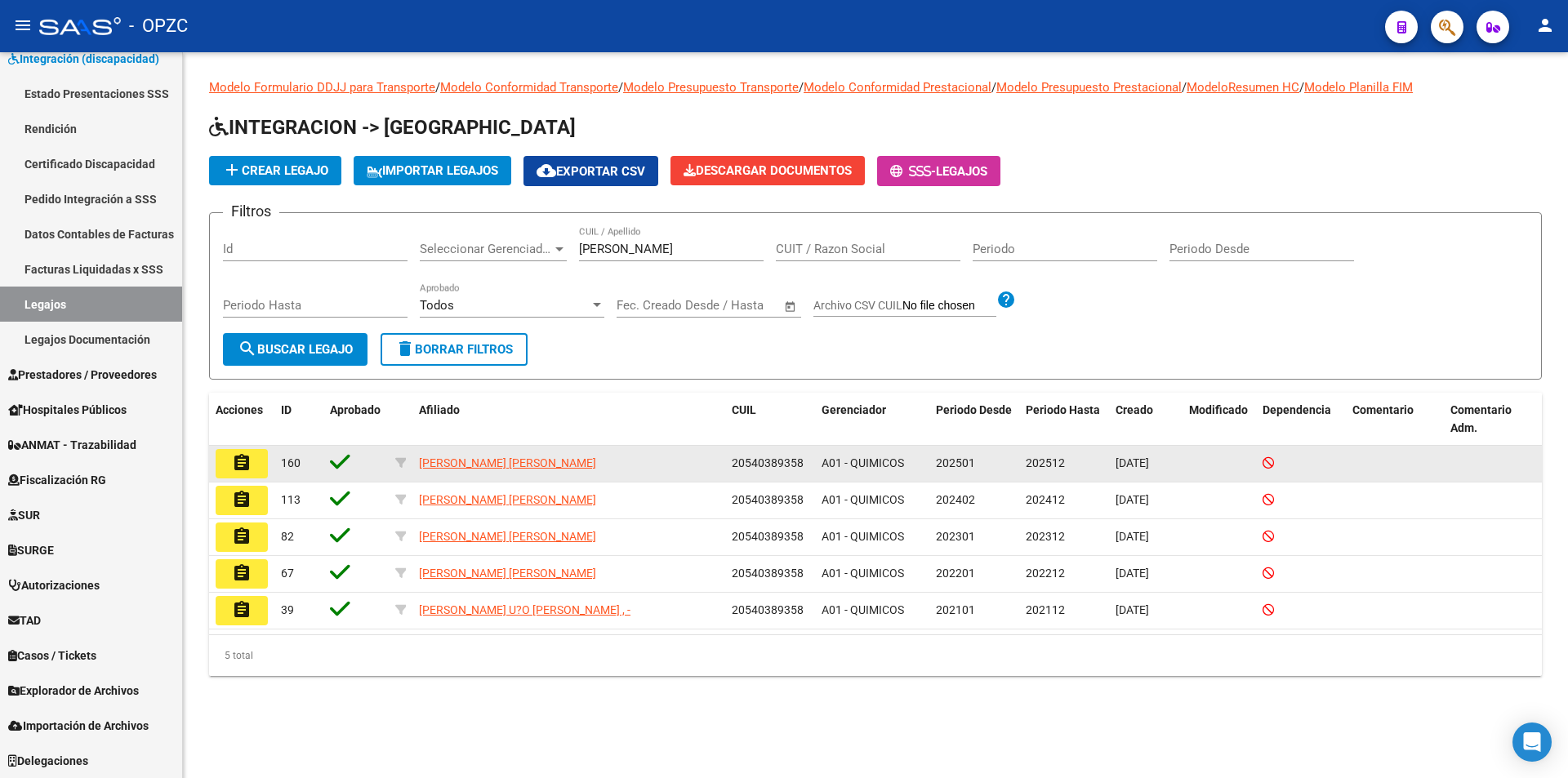
click at [253, 457] on button "assignment" at bounding box center [242, 463] width 52 height 29
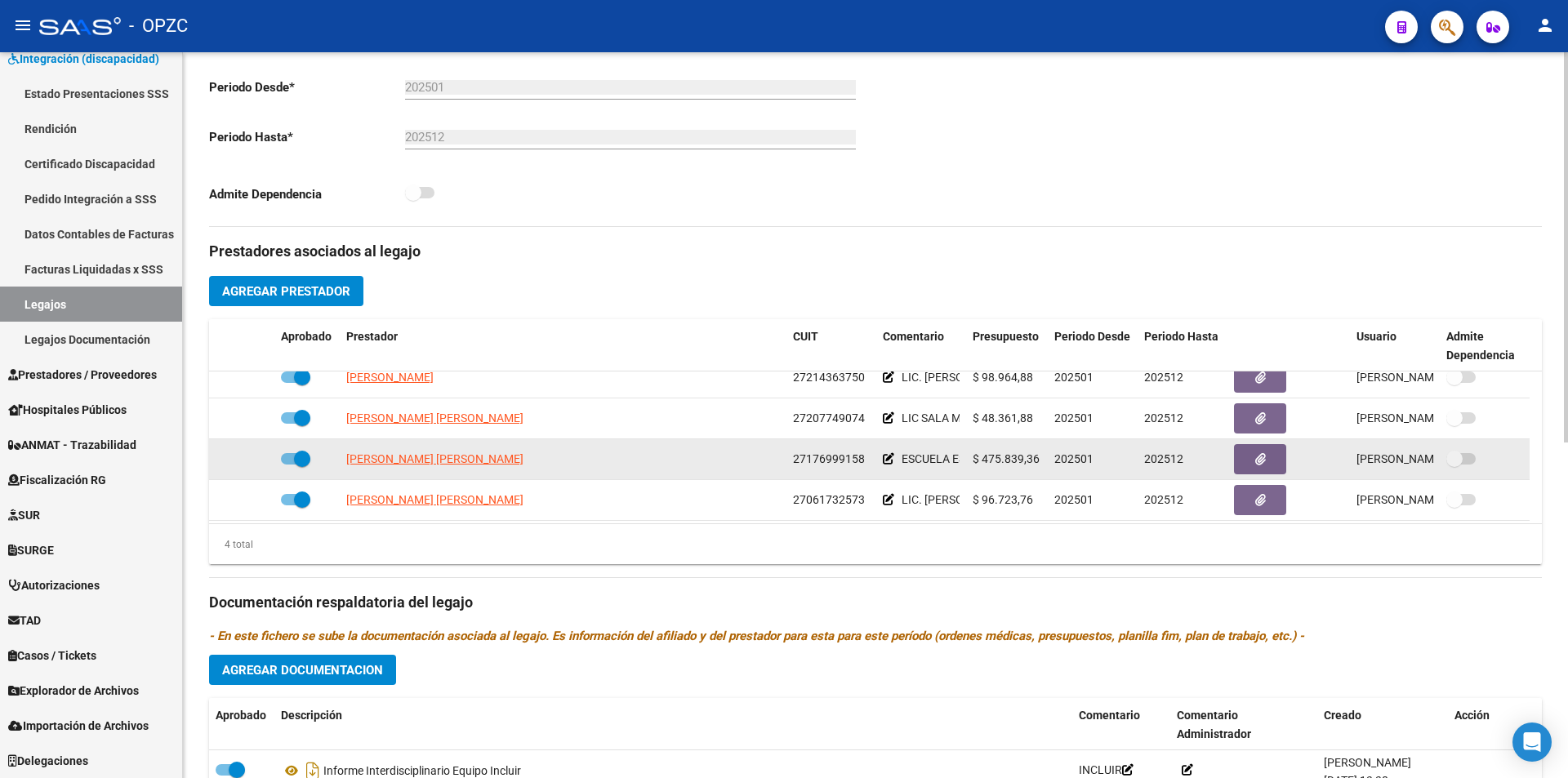
scroll to position [16, 0]
